Goal: Understand process/instructions: Learn how to perform a task or action

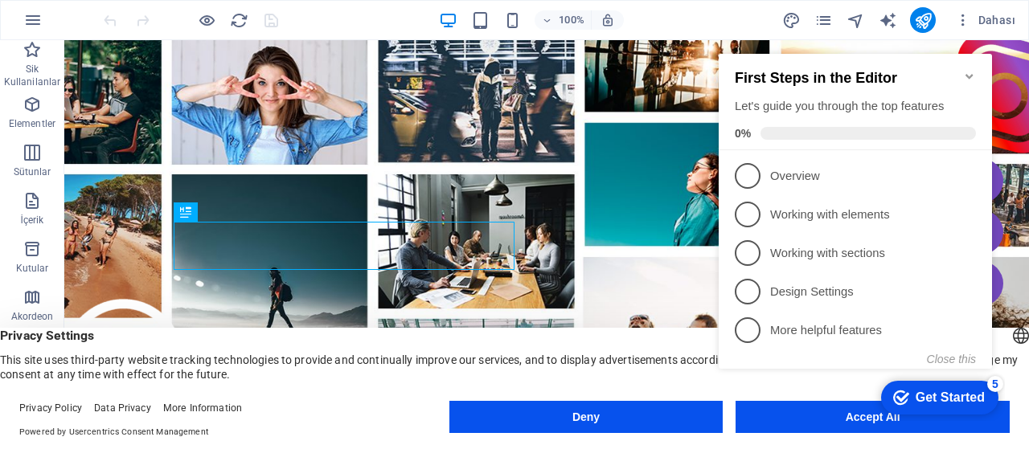
click at [969, 70] on icon "Minimize checklist" at bounding box center [969, 76] width 13 height 13
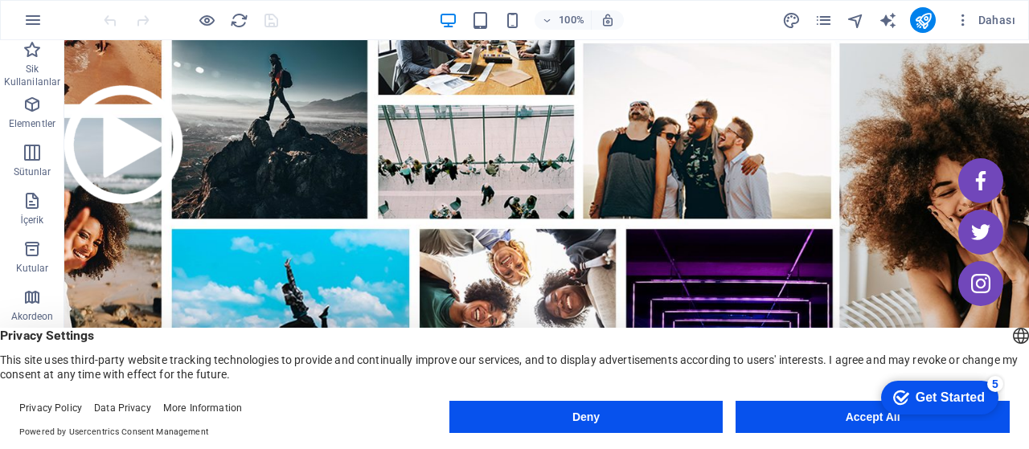
scroll to position [241, 0]
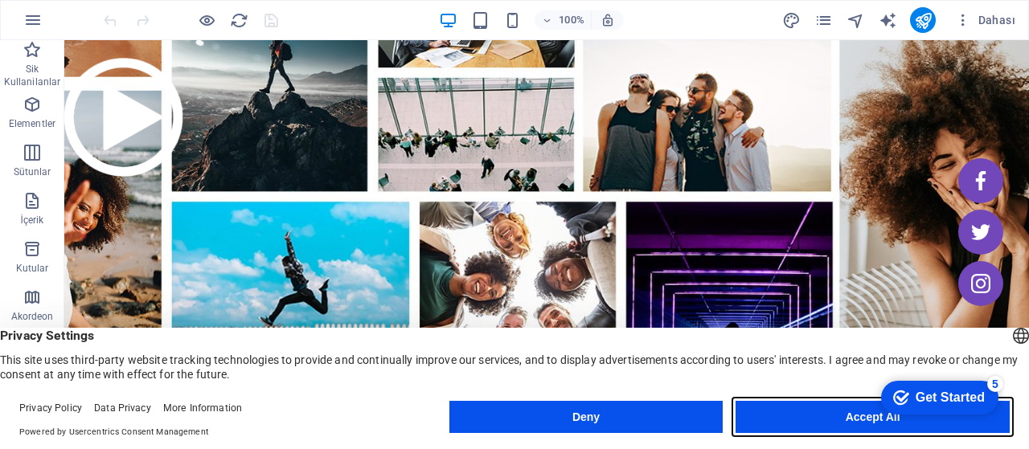
drag, startPoint x: 774, startPoint y: 420, endPoint x: 709, endPoint y: 373, distance: 80.1
click at [774, 420] on button "Accept All" at bounding box center [872, 417] width 274 height 32
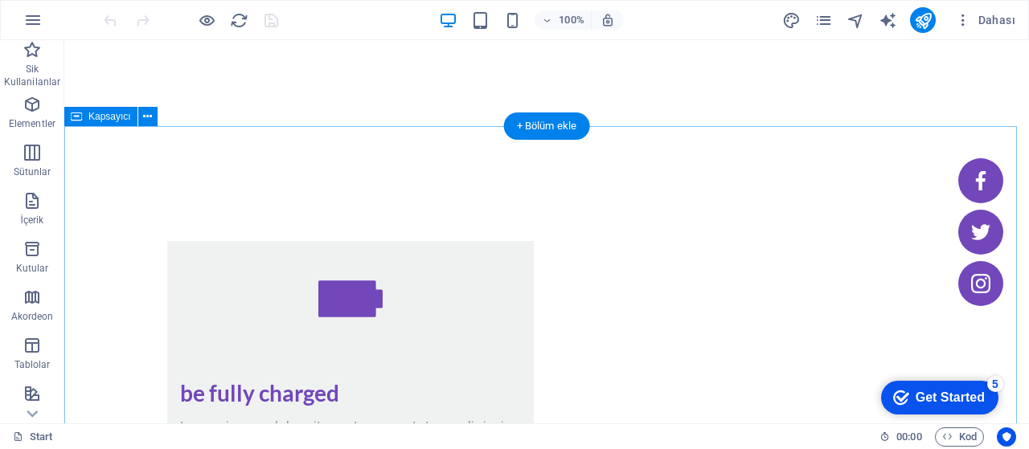
scroll to position [1366, 0]
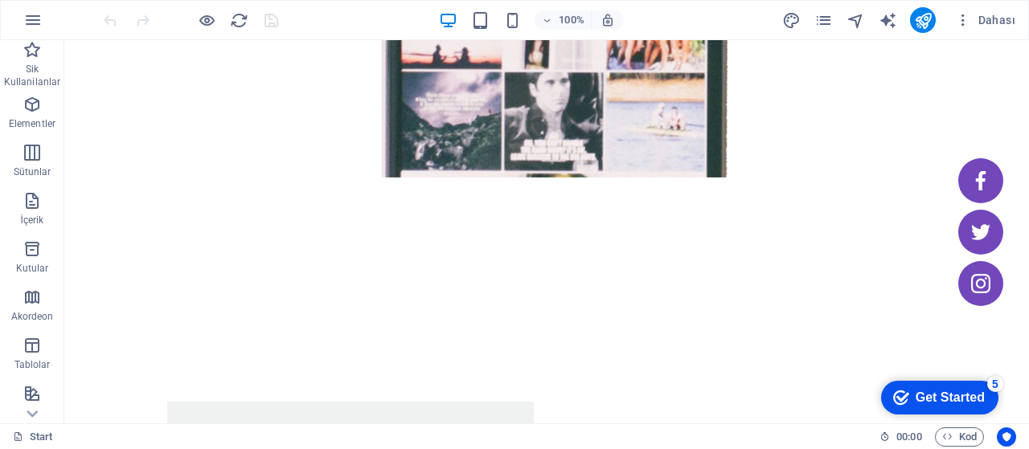
click at [27, 21] on icon "button" at bounding box center [32, 19] width 19 height 19
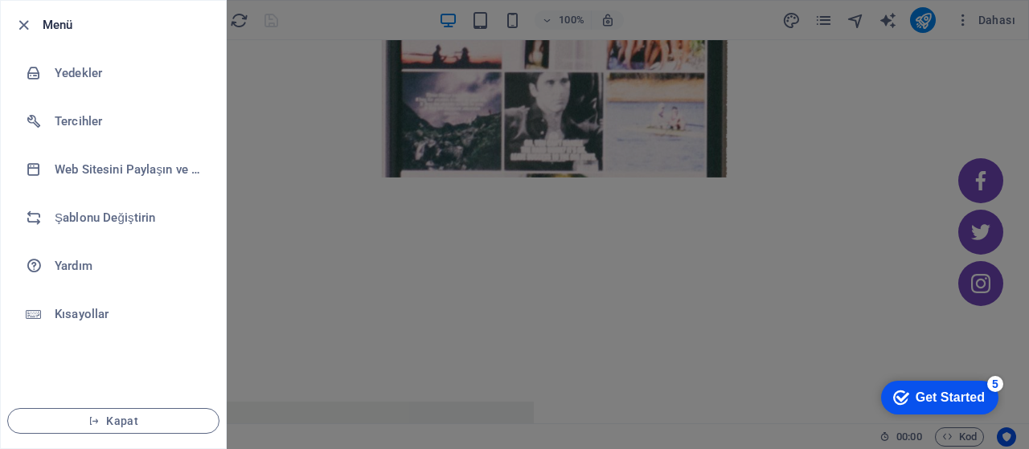
click at [298, 95] on div at bounding box center [514, 224] width 1029 height 449
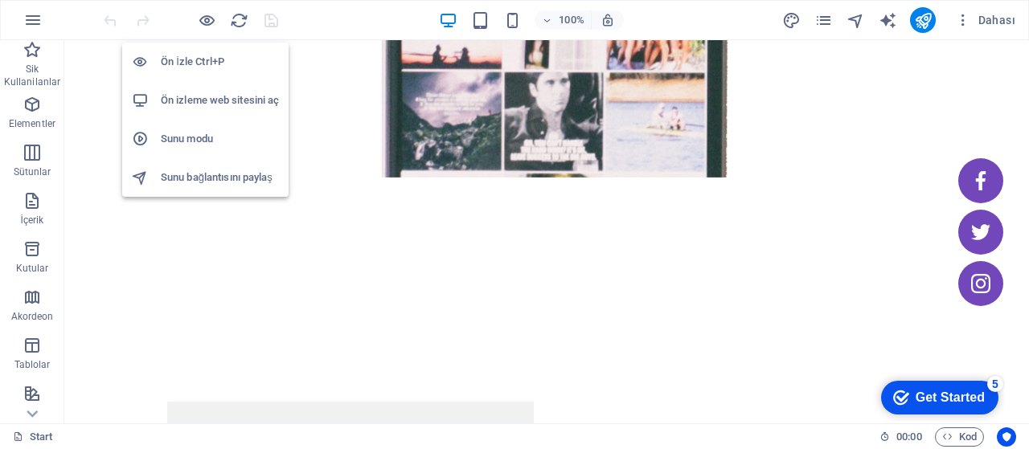
click at [204, 20] on icon "button" at bounding box center [207, 20] width 18 height 18
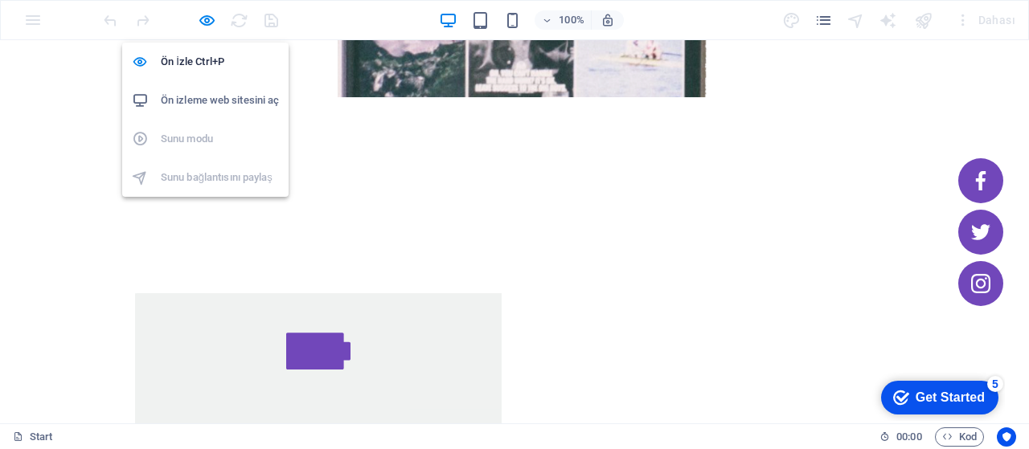
click at [196, 54] on h6 "Ön İzle Ctrl+P" at bounding box center [220, 61] width 118 height 19
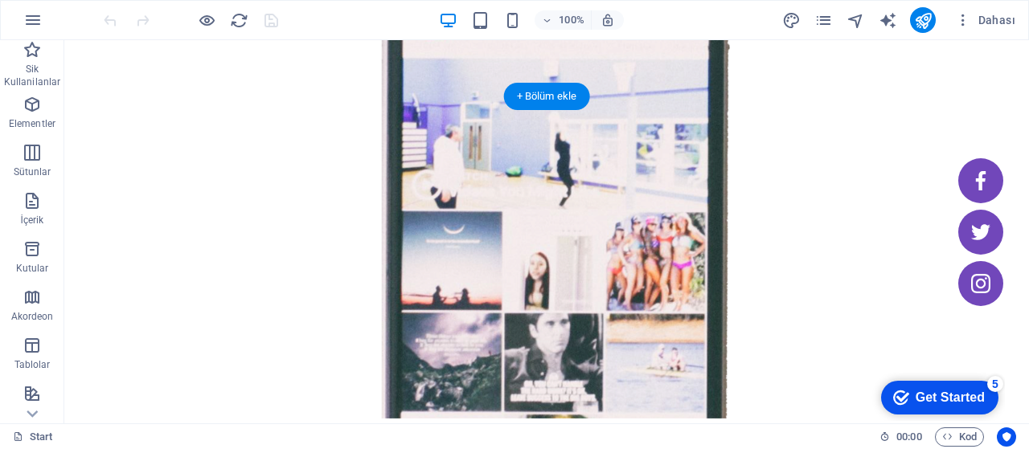
scroll to position [1125, 0]
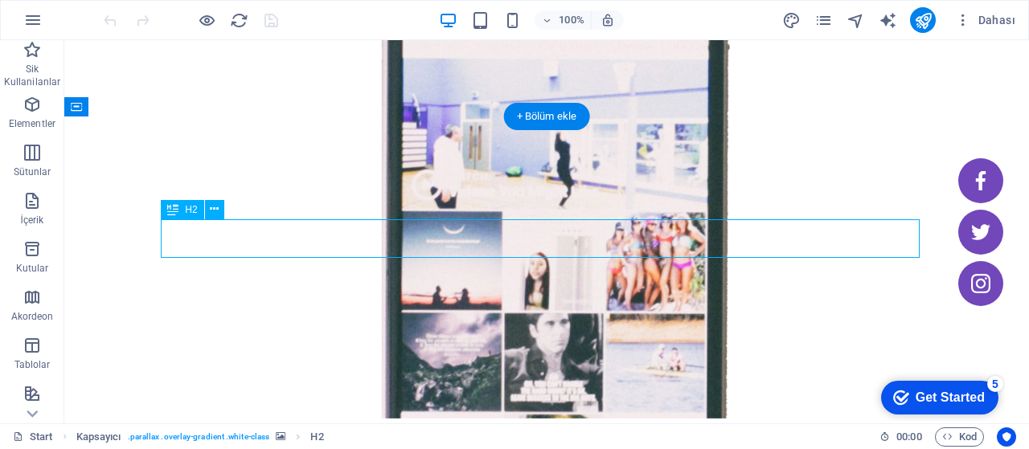
drag, startPoint x: 468, startPoint y: 234, endPoint x: 427, endPoint y: 248, distance: 43.5
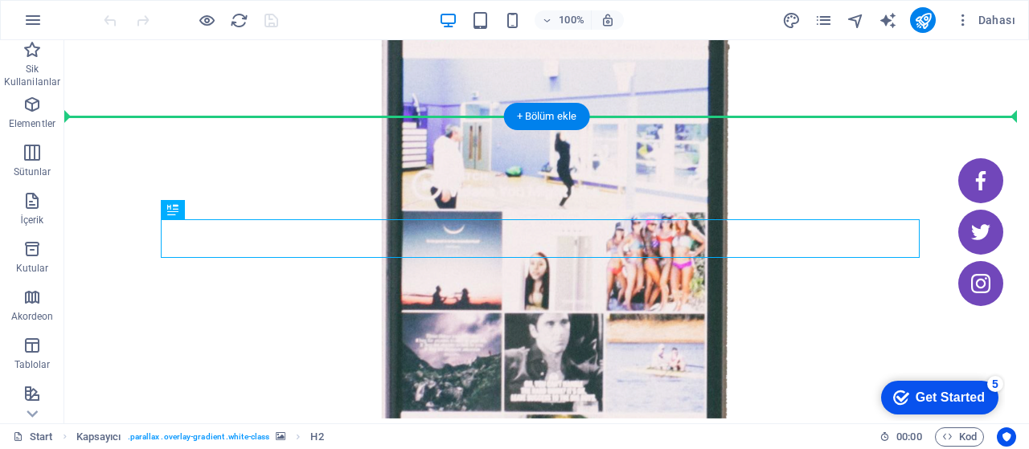
drag, startPoint x: 244, startPoint y: 223, endPoint x: 243, endPoint y: 192, distance: 30.6
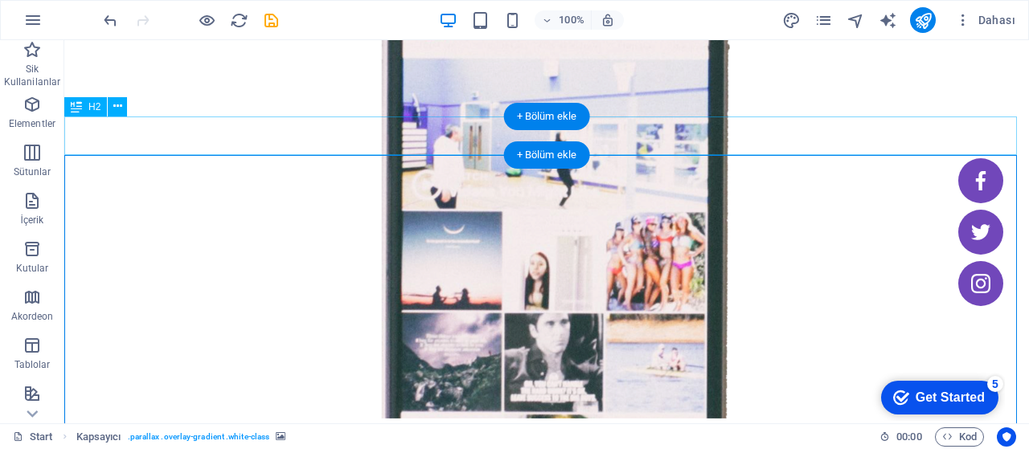
click at [342, 145] on div "In our webinar you will learn about ..." at bounding box center [611, 271] width 964 height 383
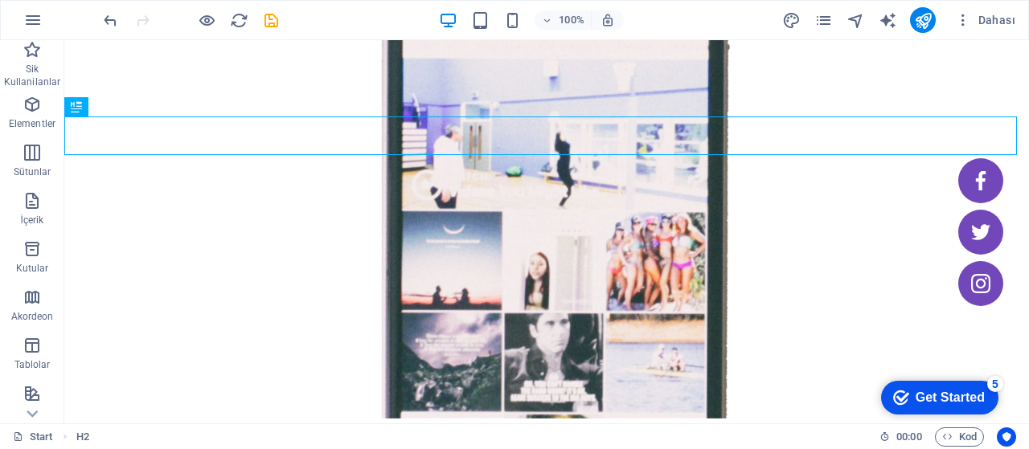
click at [39, 166] on p "Sütunlar" at bounding box center [33, 172] width 38 height 13
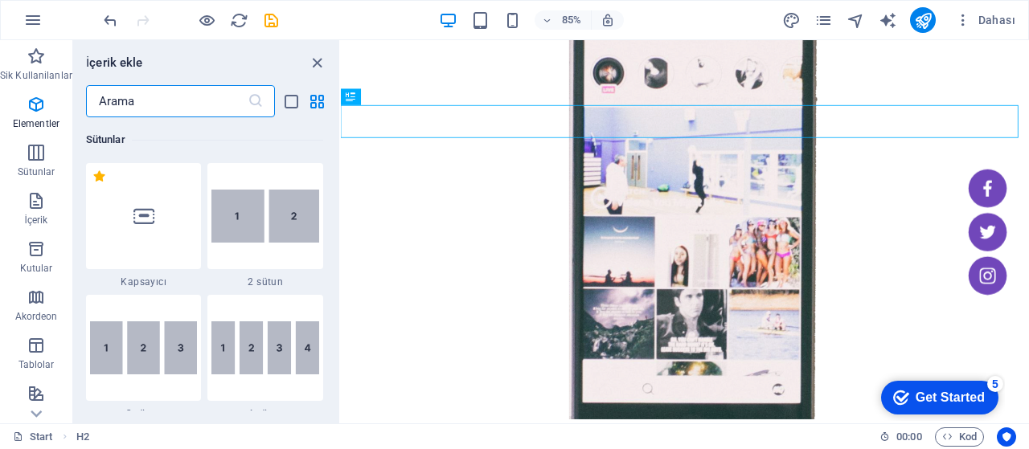
scroll to position [796, 0]
click at [51, 121] on p "Elementler" at bounding box center [36, 123] width 47 height 13
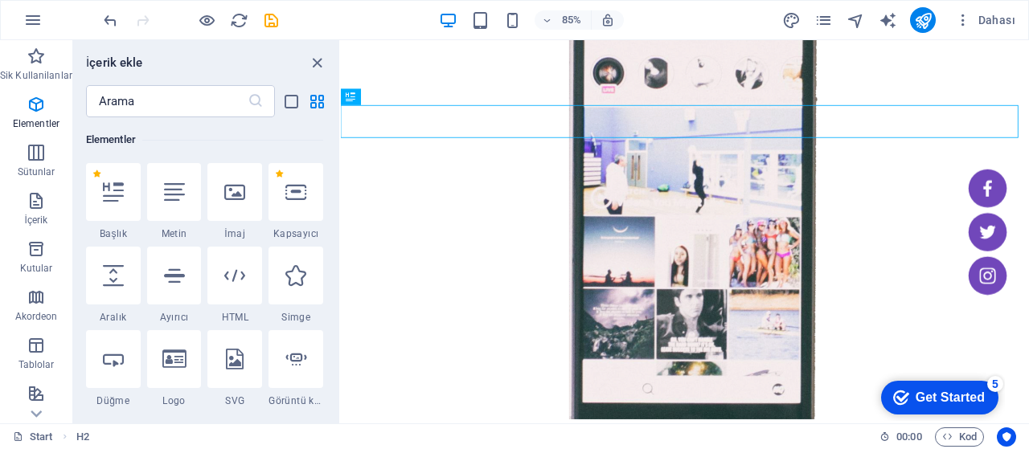
click at [51, 178] on p "Sütunlar" at bounding box center [37, 172] width 38 height 13
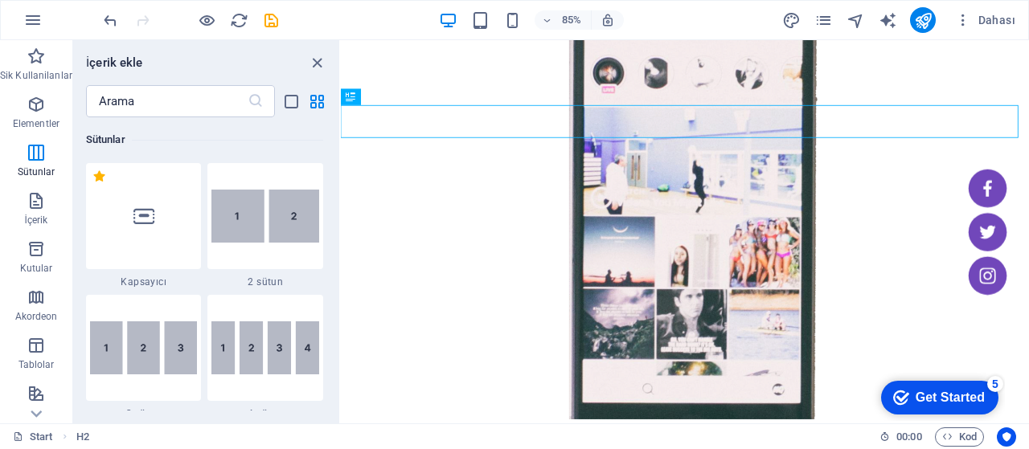
click at [51, 55] on span "Sik Kullanilanlar" at bounding box center [36, 66] width 72 height 39
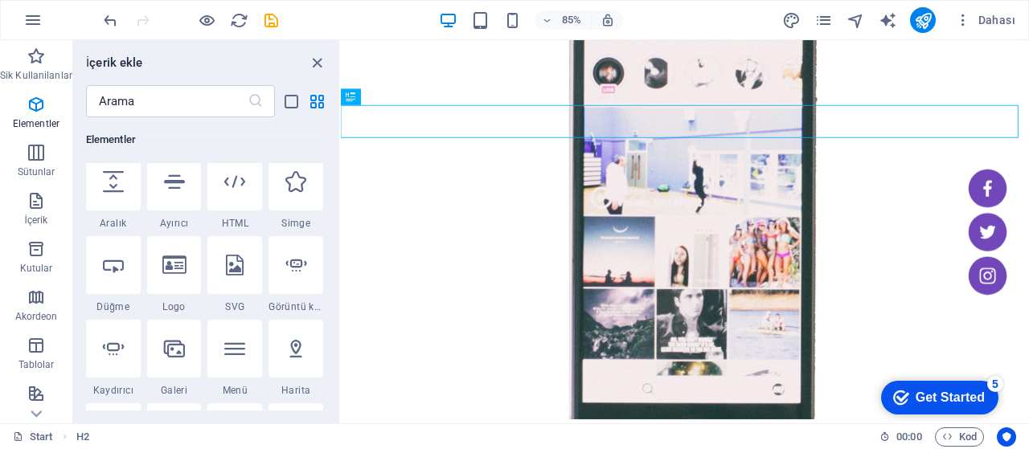
scroll to position [321, 0]
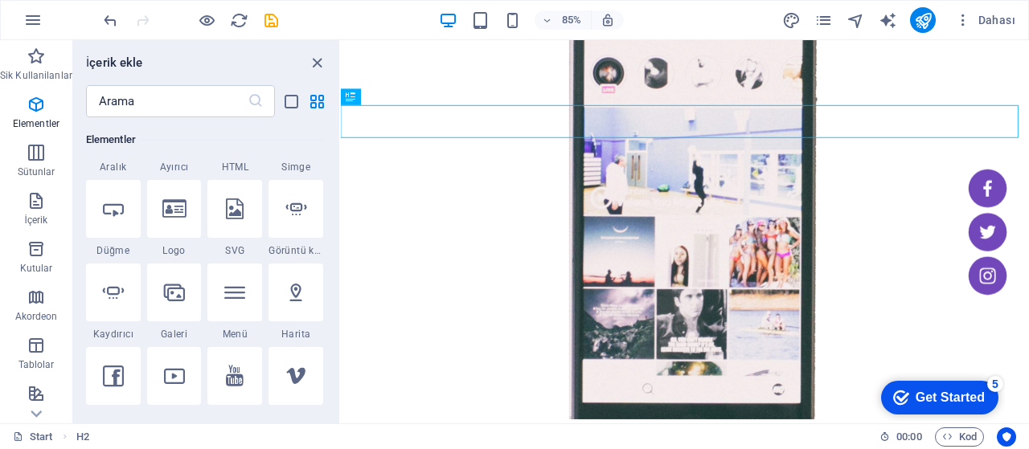
click at [229, 278] on div at bounding box center [234, 293] width 55 height 58
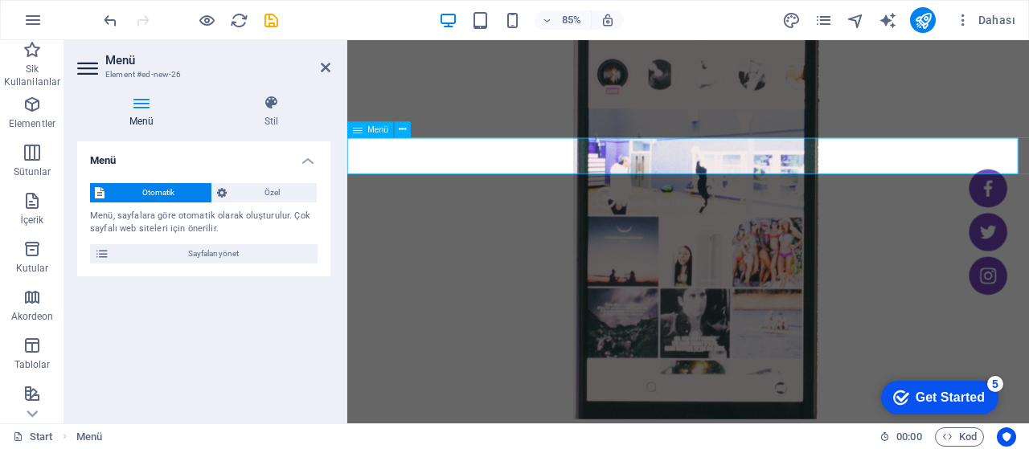
click at [357, 132] on icon at bounding box center [358, 129] width 10 height 16
click at [961, 383] on div "checkmark Get Started 5" at bounding box center [939, 398] width 117 height 34
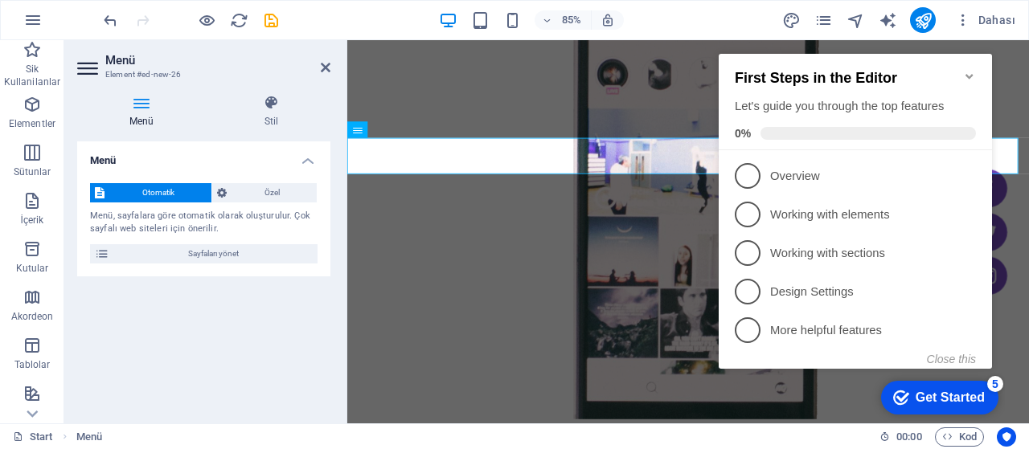
click at [751, 184] on span "1" at bounding box center [748, 176] width 26 height 26
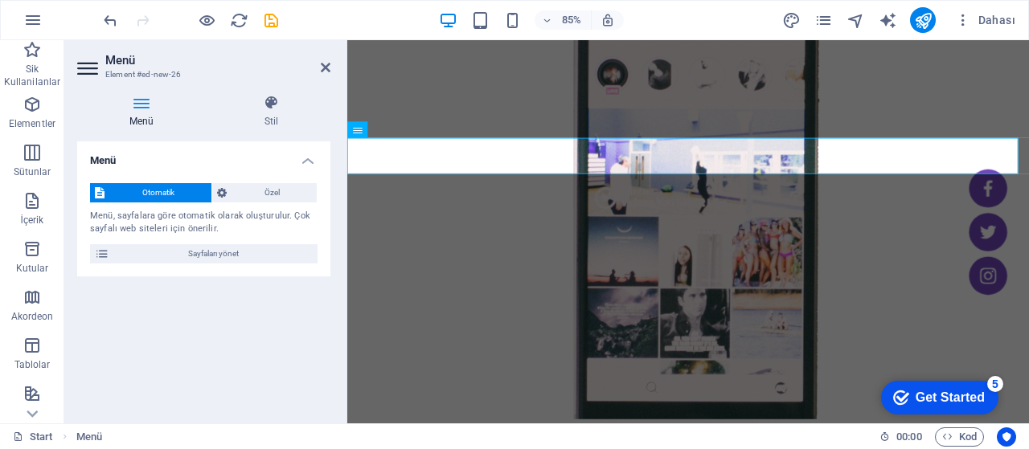
scroll to position [0, 0]
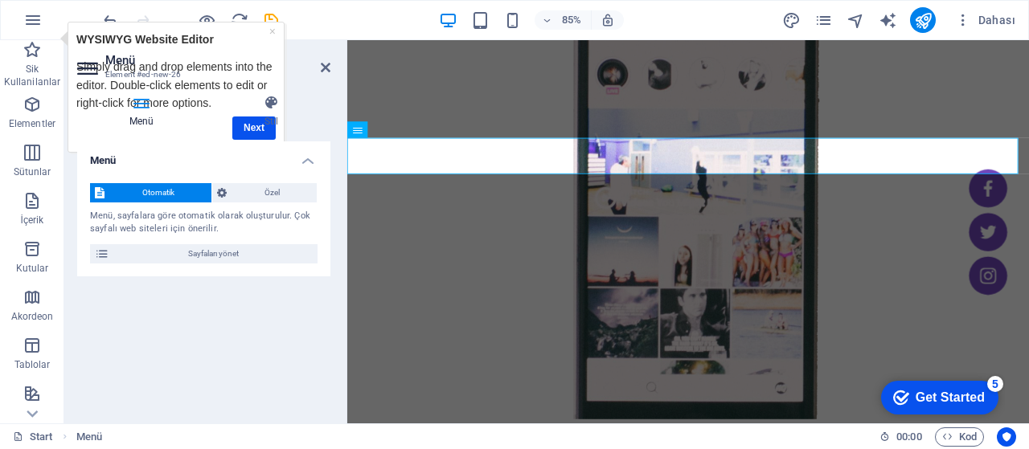
click at [931, 396] on div "Get Started" at bounding box center [949, 398] width 69 height 14
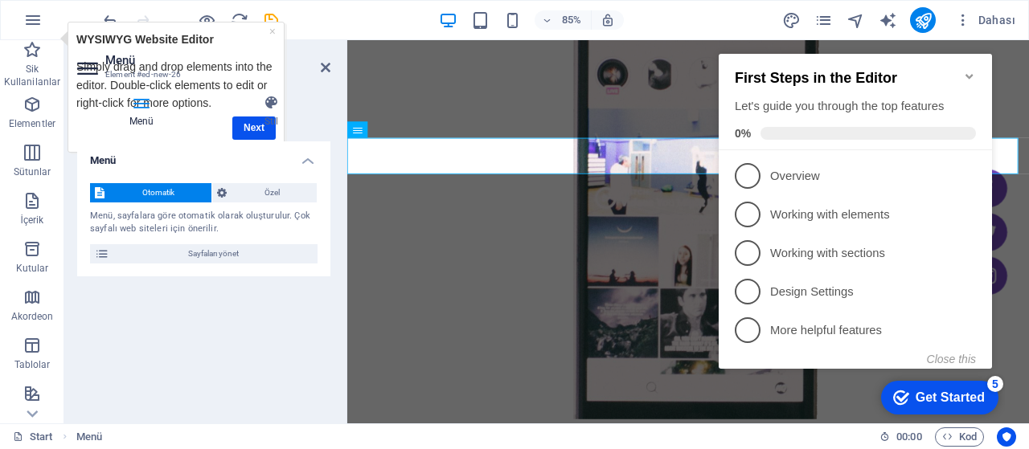
click at [739, 167] on span "1" at bounding box center [748, 176] width 26 height 26
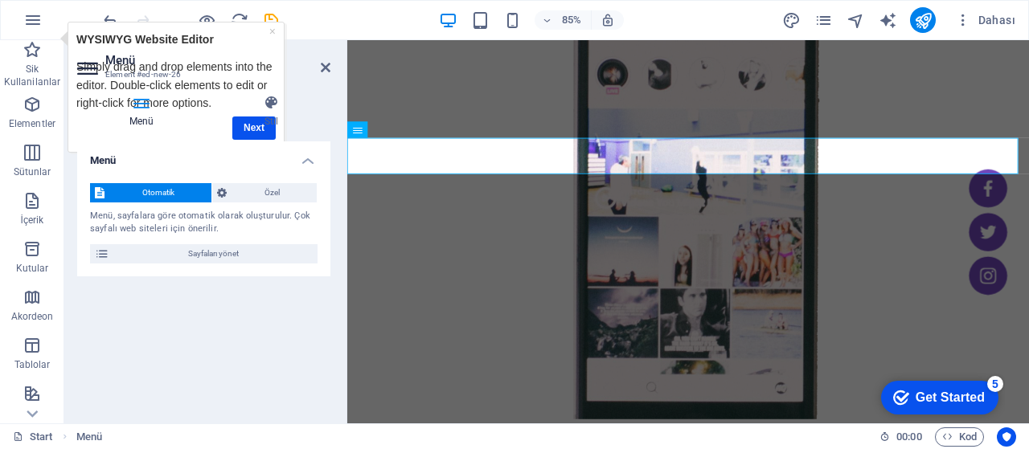
click at [940, 398] on div "Get Started" at bounding box center [949, 398] width 69 height 14
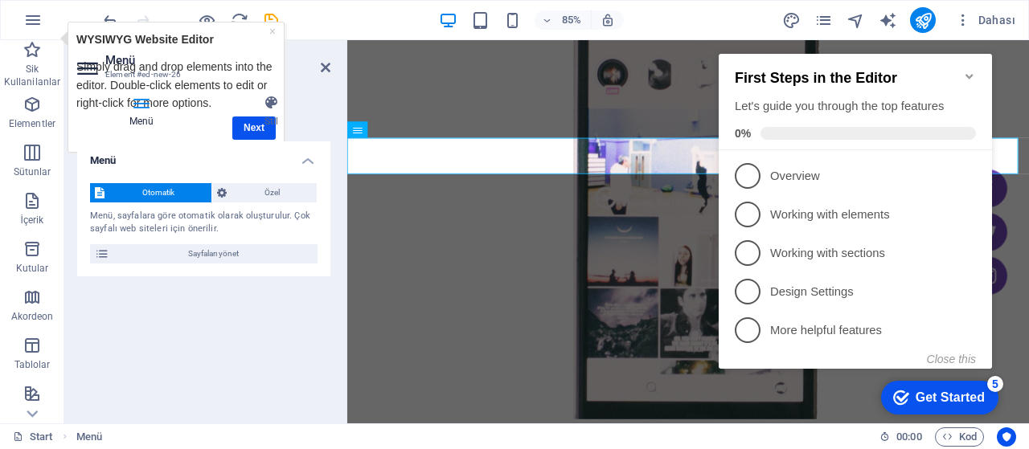
click at [932, 178] on p "Overview - incomplete" at bounding box center [866, 176] width 193 height 17
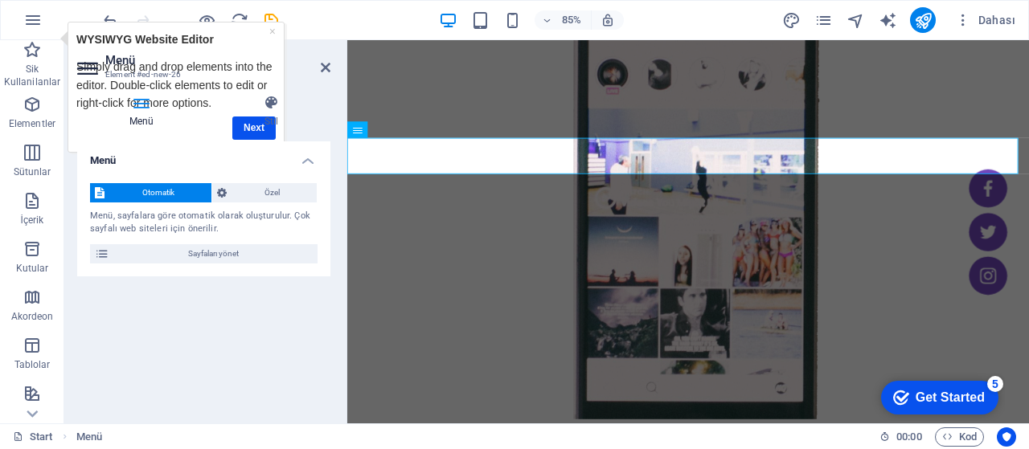
click at [336, 70] on aside "Menü Element #ed-new-26 Menü Stil Menü Otomatik Özel Menü, sayfalara göre otoma…" at bounding box center [205, 231] width 283 height 383
drag, startPoint x: 321, startPoint y: 65, endPoint x: 261, endPoint y: 29, distance: 70.3
click at [321, 65] on icon at bounding box center [326, 67] width 10 height 13
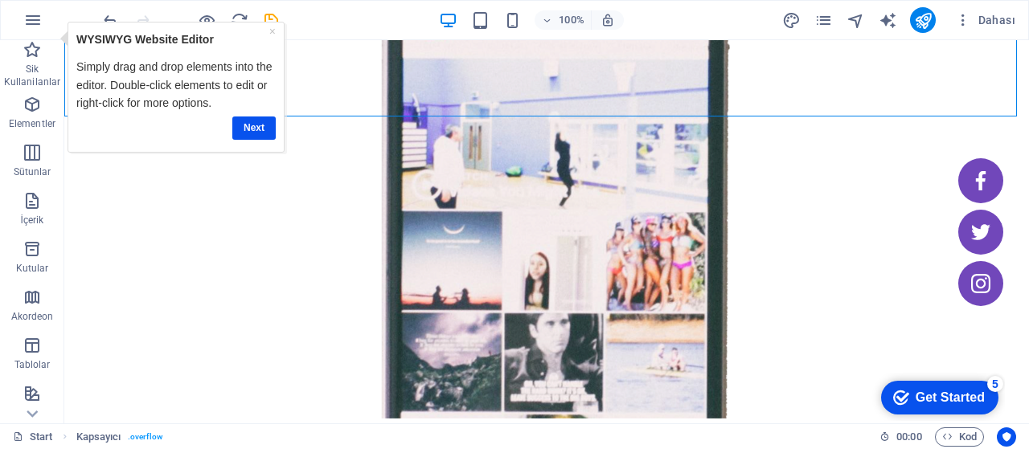
click at [667, 28] on div "100% Dahası" at bounding box center [560, 20] width 921 height 26
